Goal: Information Seeking & Learning: Learn about a topic

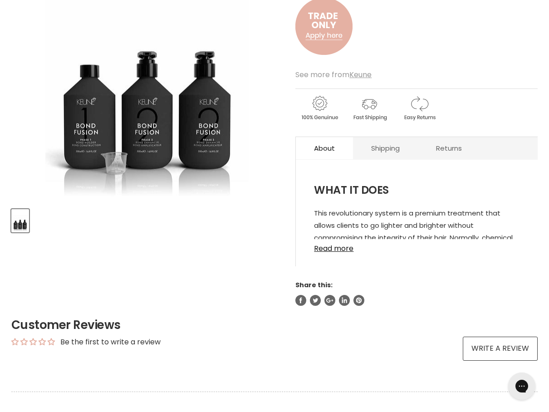
scroll to position [208, 0]
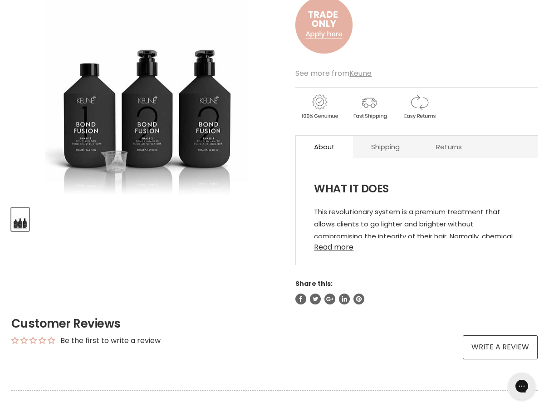
click at [347, 249] on link "Read more" at bounding box center [416, 245] width 205 height 14
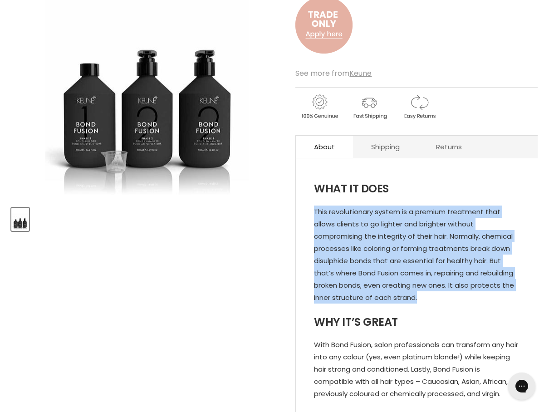
drag, startPoint x: 315, startPoint y: 208, endPoint x: 422, endPoint y: 303, distance: 143.2
click at [422, 303] on p "This revolutionary system is a premium treatment that allows clients to go ligh…" at bounding box center [416, 255] width 205 height 100
drag, startPoint x: 422, startPoint y: 303, endPoint x: 398, endPoint y: 268, distance: 42.8
copy p "This revolutionary system is a premium treatment that allows clients to go ligh…"
click at [465, 194] on div "WHAT IT DOES This revolutionary system is a premium treatment that allows clien…" at bounding box center [416, 372] width 205 height 401
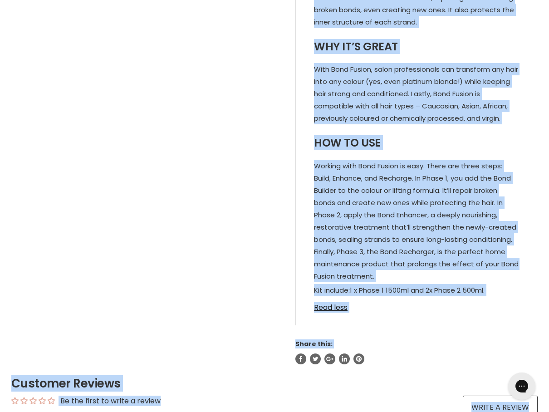
scroll to position [598, 0]
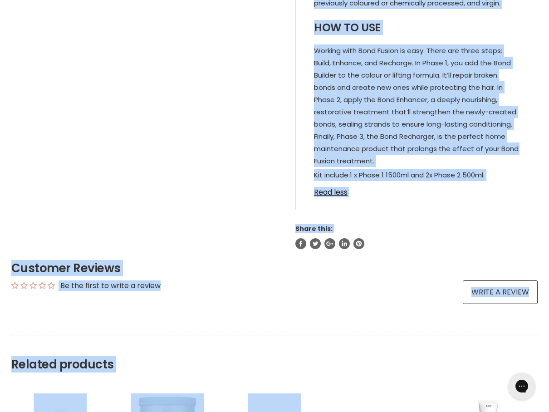
drag, startPoint x: 317, startPoint y: 149, endPoint x: 536, endPoint y: 181, distance: 221.8
drag, startPoint x: 536, startPoint y: 181, endPoint x: 455, endPoint y: 144, distance: 89.5
copy div "LORE IP DOLO Sita consecteturad elitse do e tempori utlaboree dolo magnaa enima…"
